Goal: Find specific page/section: Find specific page/section

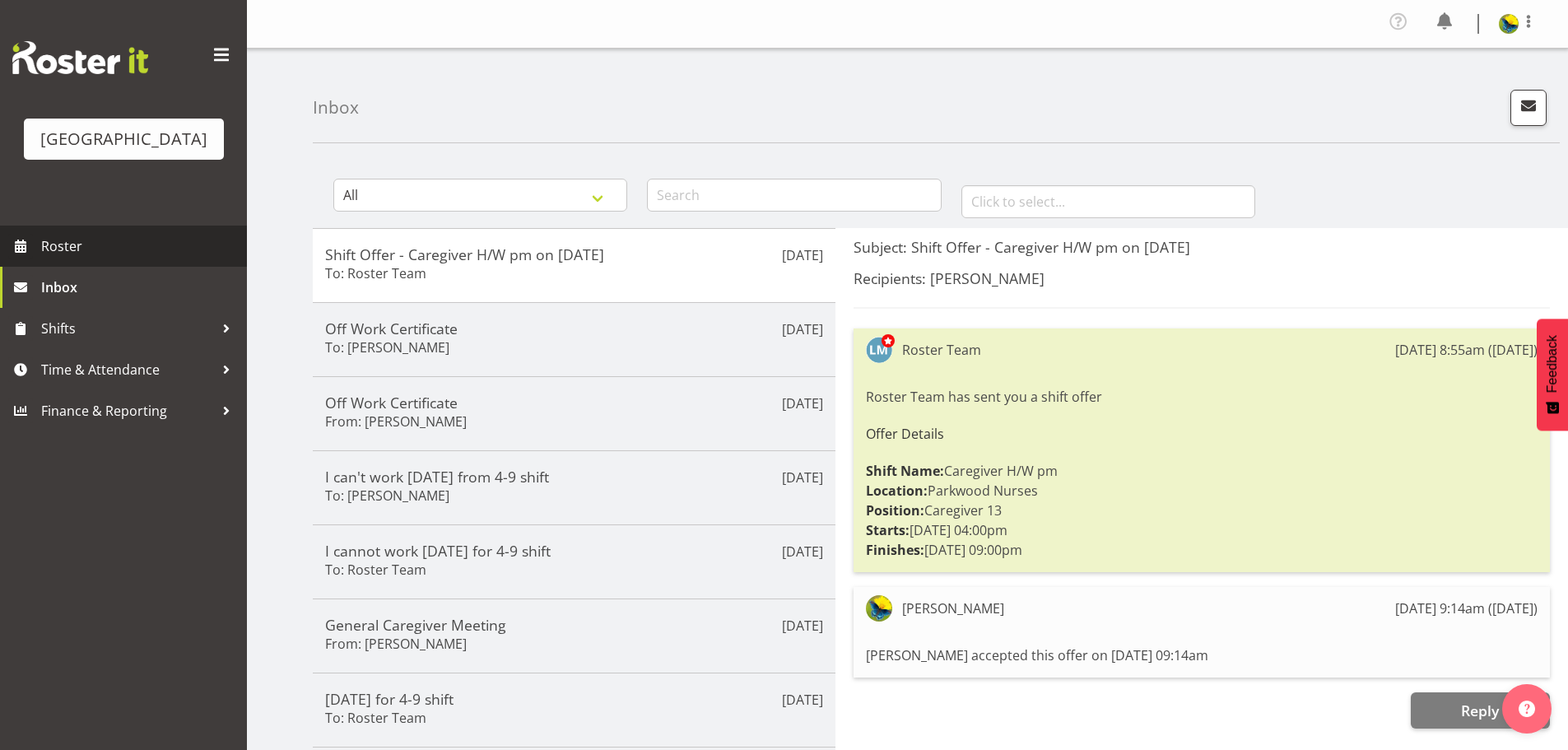
click at [73, 259] on span "Roster" at bounding box center [140, 246] width 198 height 25
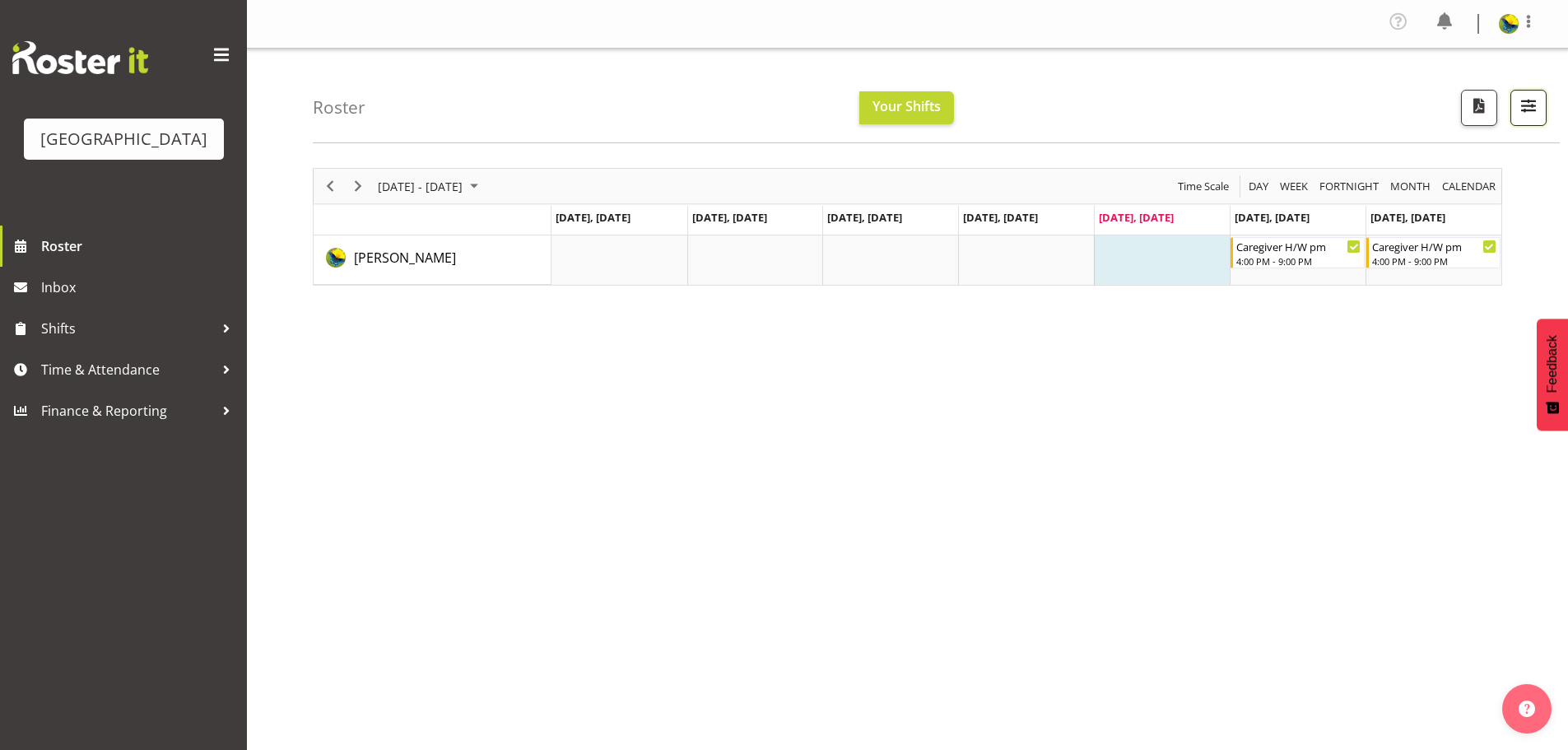
click at [1529, 126] on button "button" at bounding box center [1529, 108] width 36 height 36
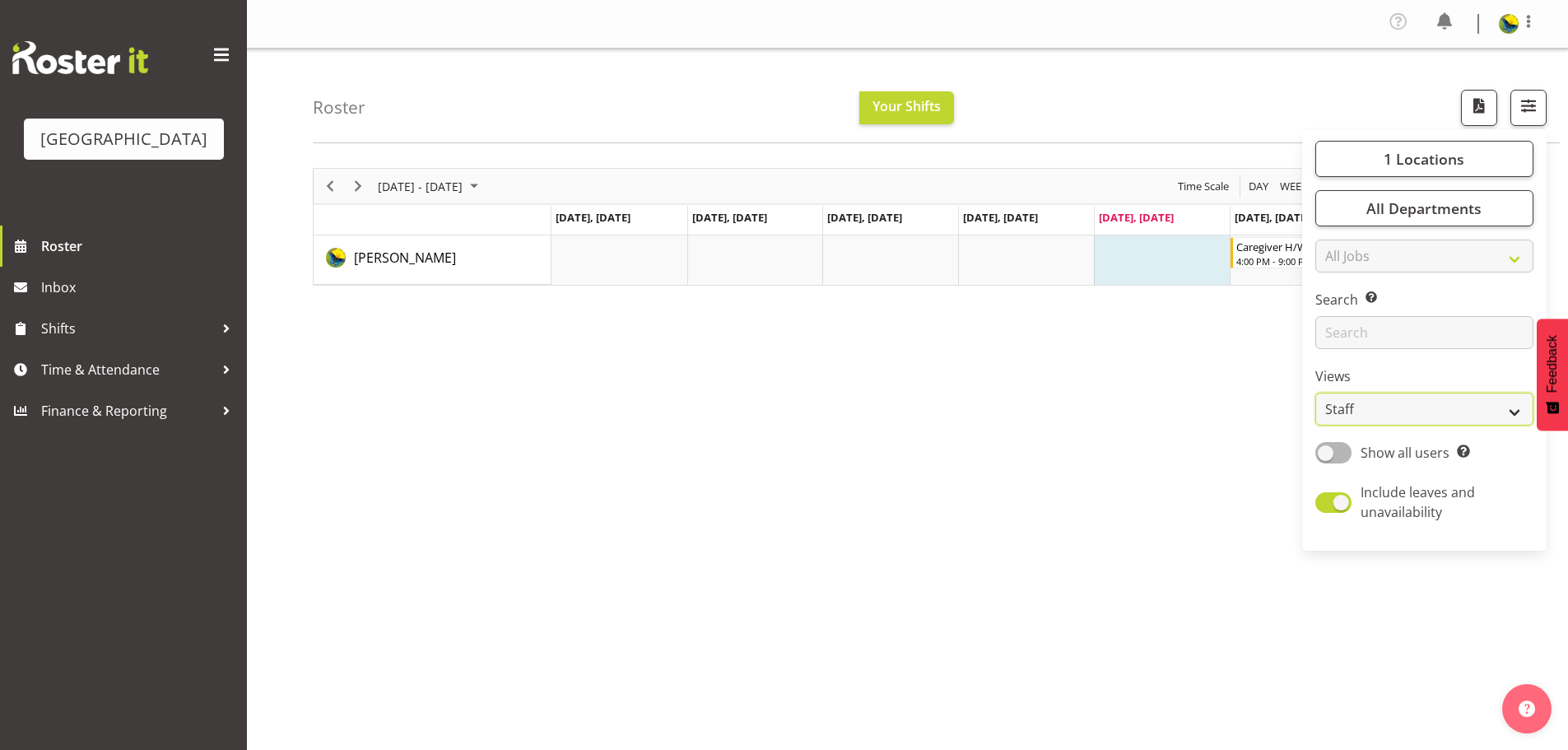
click at [1431, 426] on select "Staff Role Shift - Horizontal Shift - Vertical Staff - Location" at bounding box center [1424, 409] width 218 height 33
select select "shift"
click at [1315, 426] on select "Staff Role Shift - Horizontal Shift - Vertical Staff - Location" at bounding box center [1424, 409] width 218 height 33
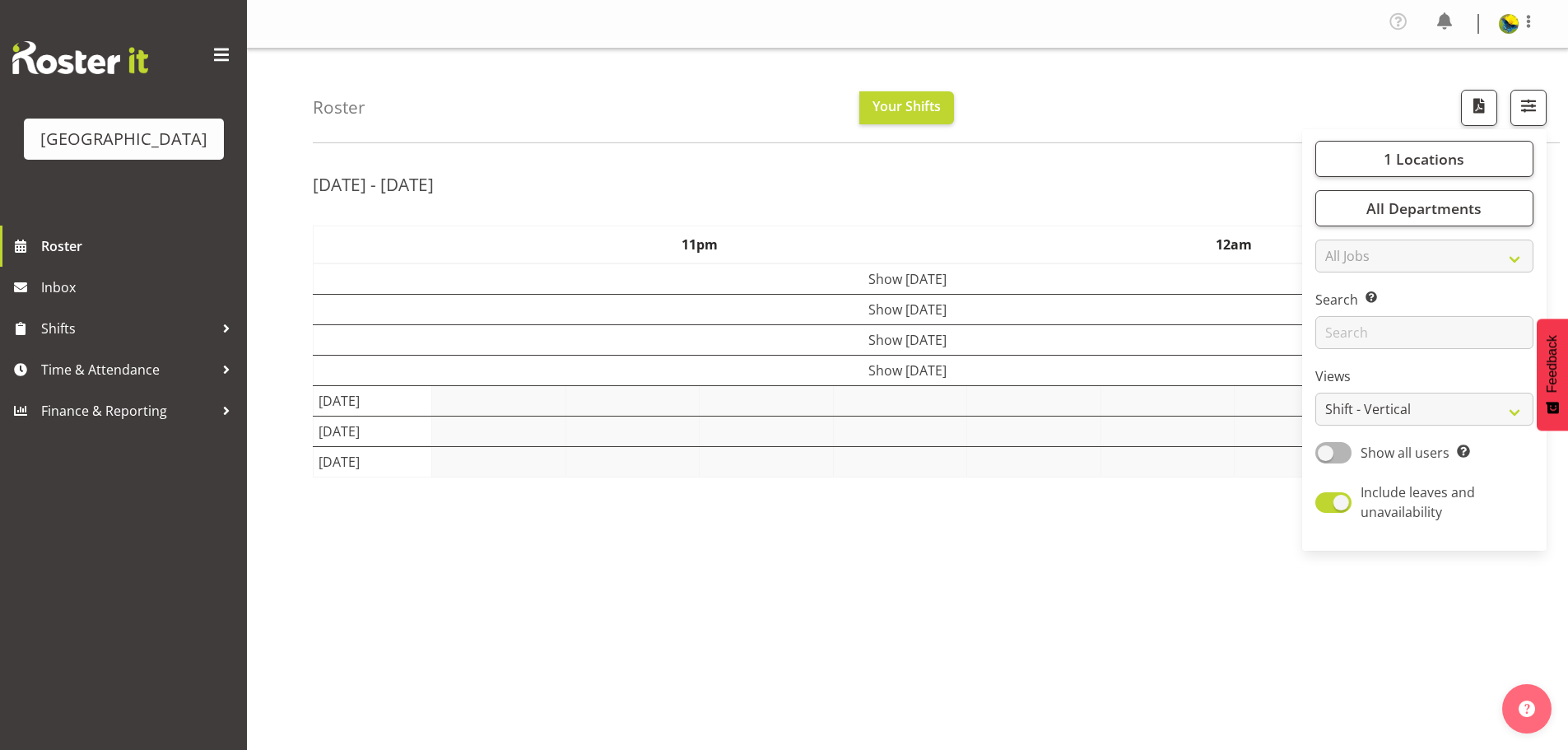
click at [1140, 111] on div "Roster Your Shifts 1 Locations [GEOGRAPHIC_DATA] Kitchen [GEOGRAPHIC_DATA] Sele…" at bounding box center [936, 96] width 1247 height 94
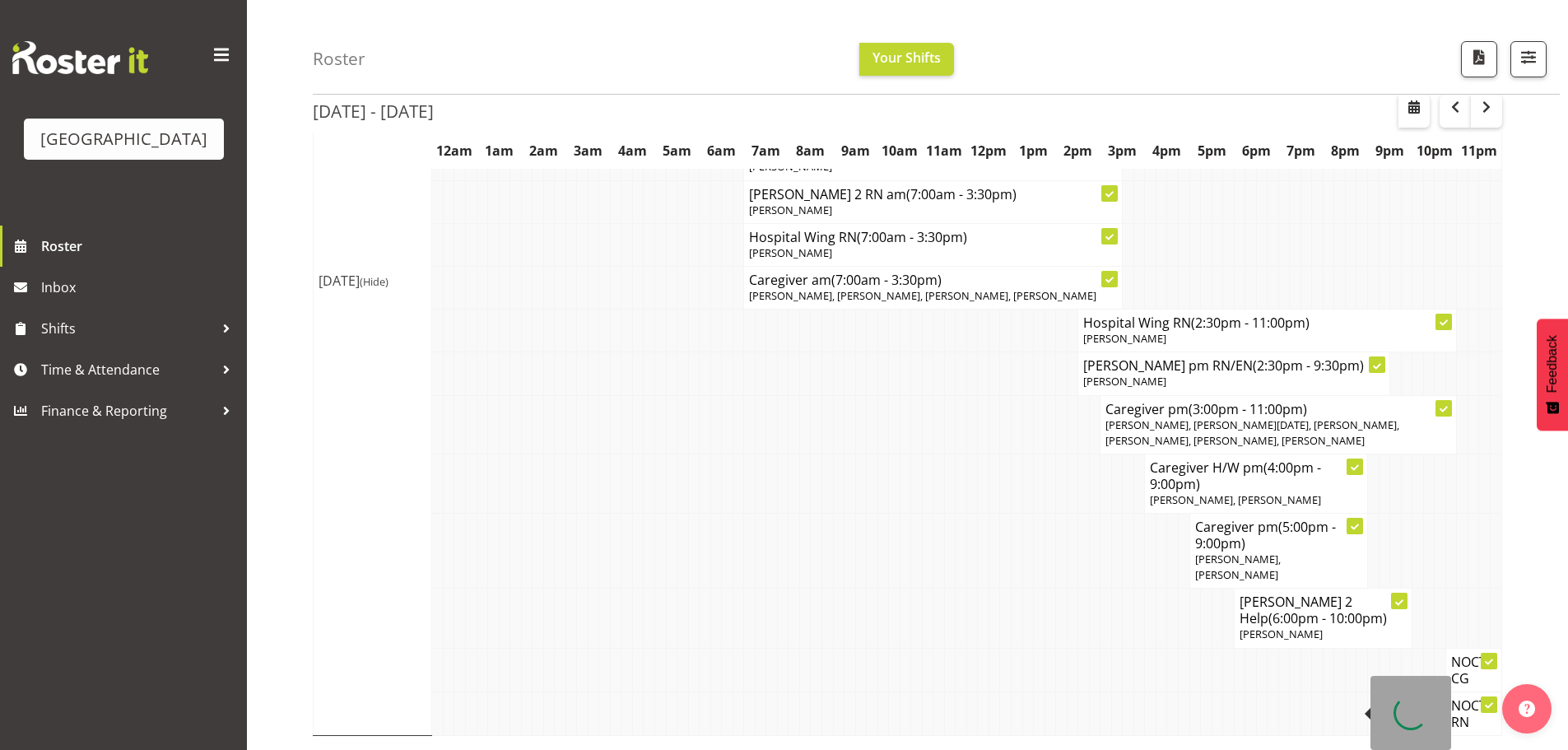
scroll to position [2623, 0]
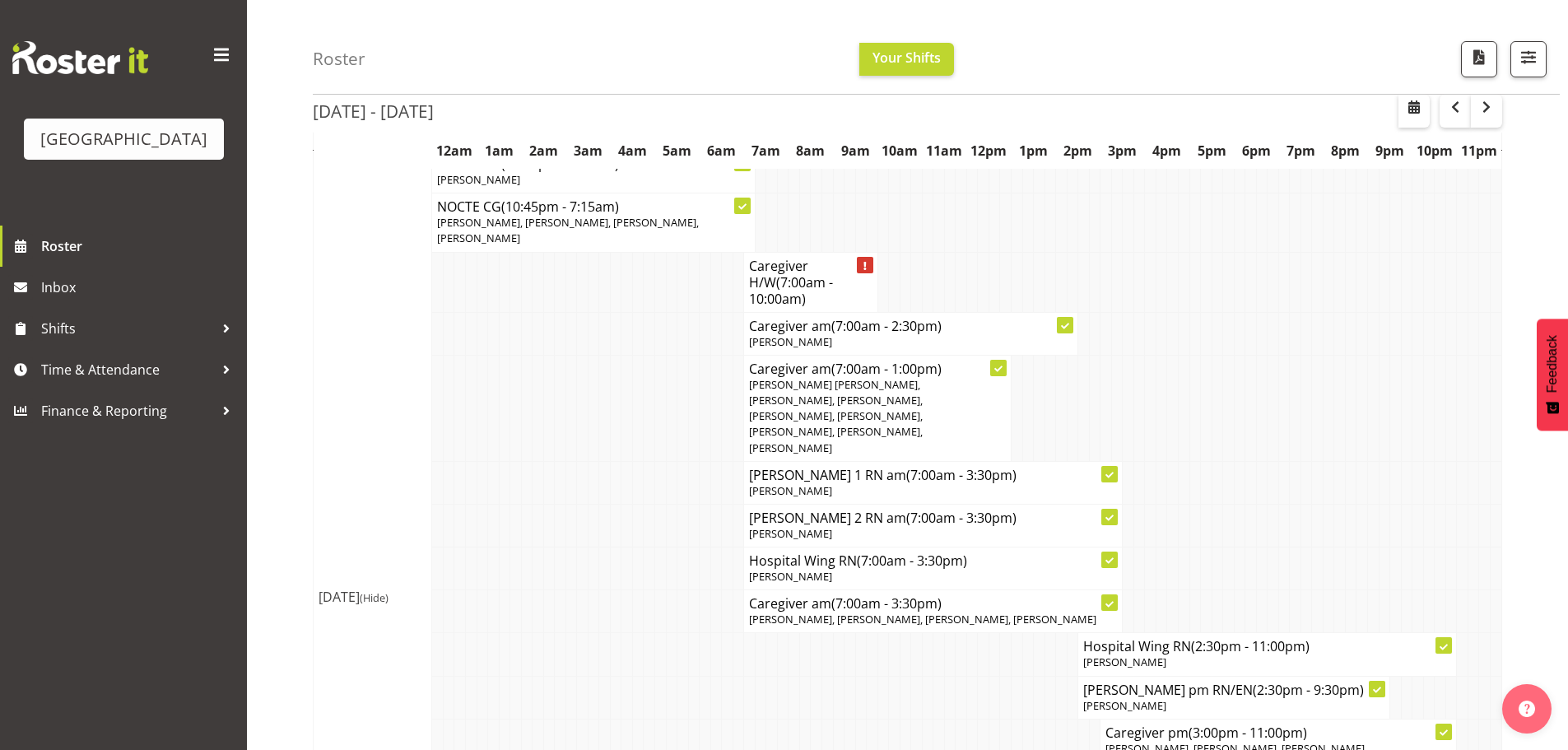
scroll to position [0, 0]
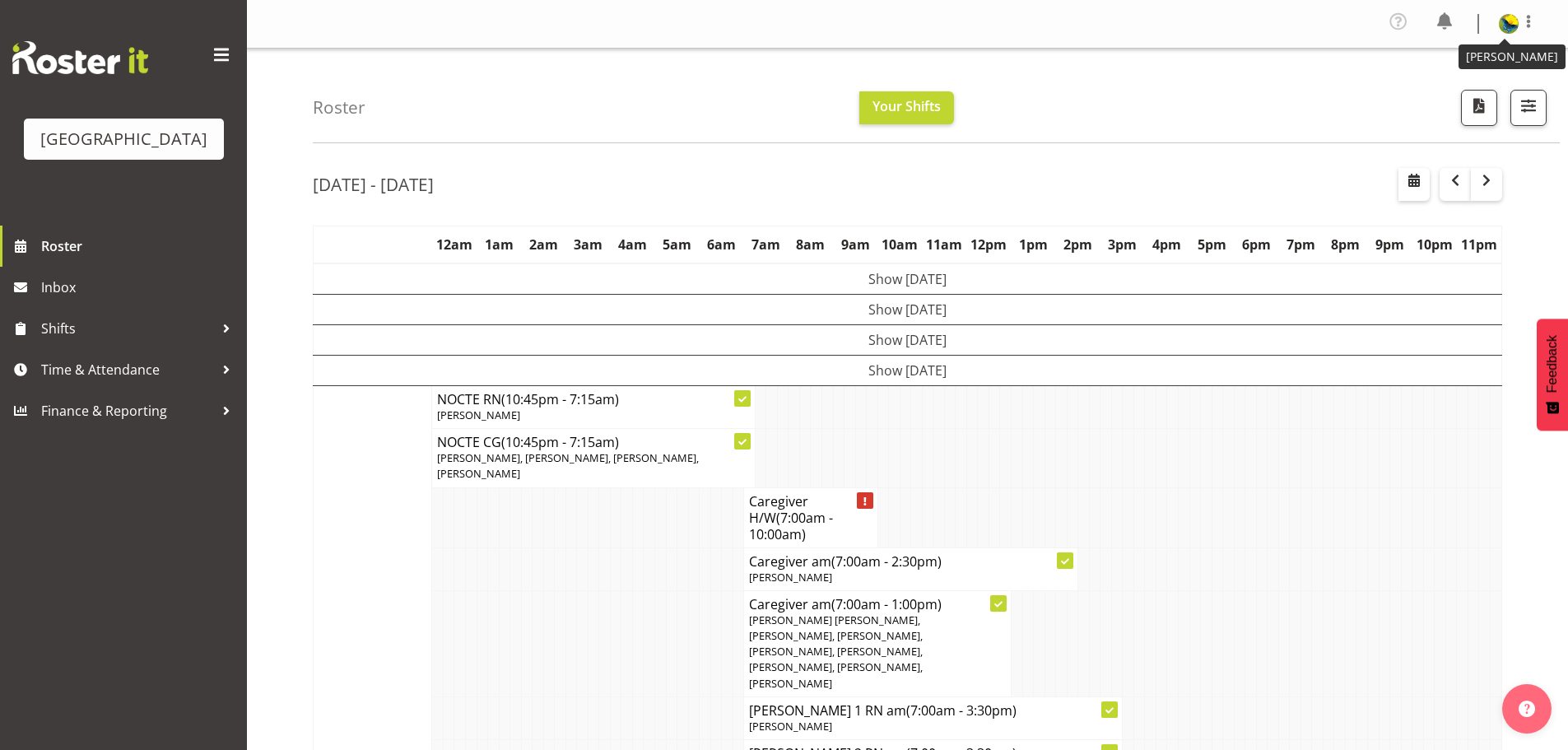
click at [1509, 21] on img at bounding box center [1508, 23] width 20 height 20
click at [1415, 103] on link "Log Out" at bounding box center [1459, 90] width 158 height 30
